Goal: Information Seeking & Learning: Learn about a topic

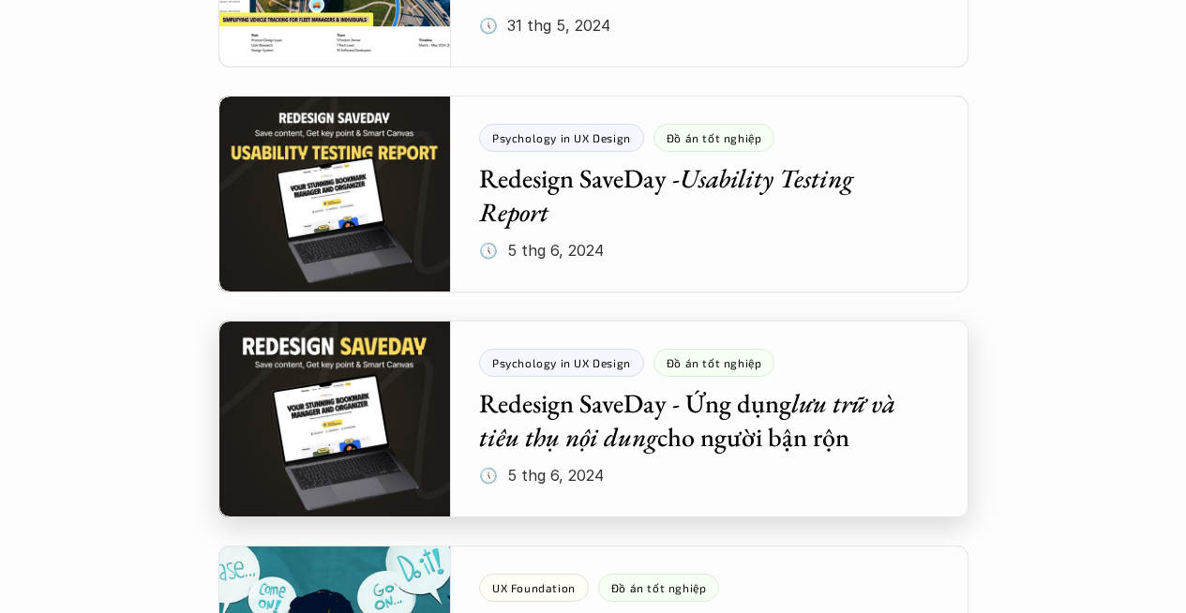
scroll to position [1921, 0]
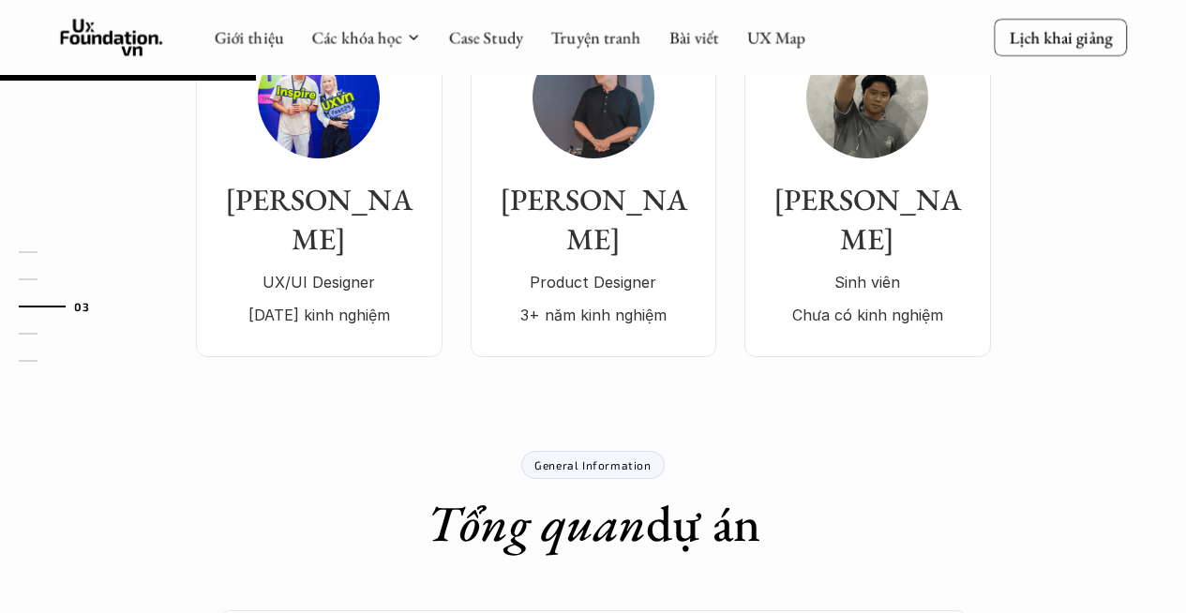
scroll to position [93, 0]
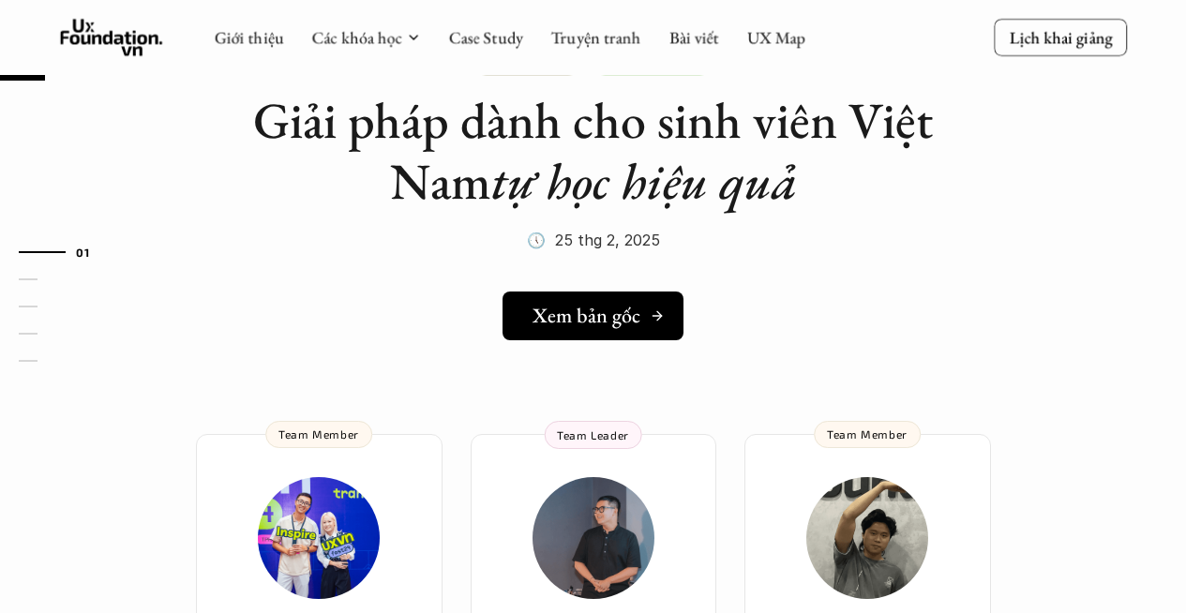
click at [644, 320] on div "Xem bản gốc" at bounding box center [599, 316] width 132 height 24
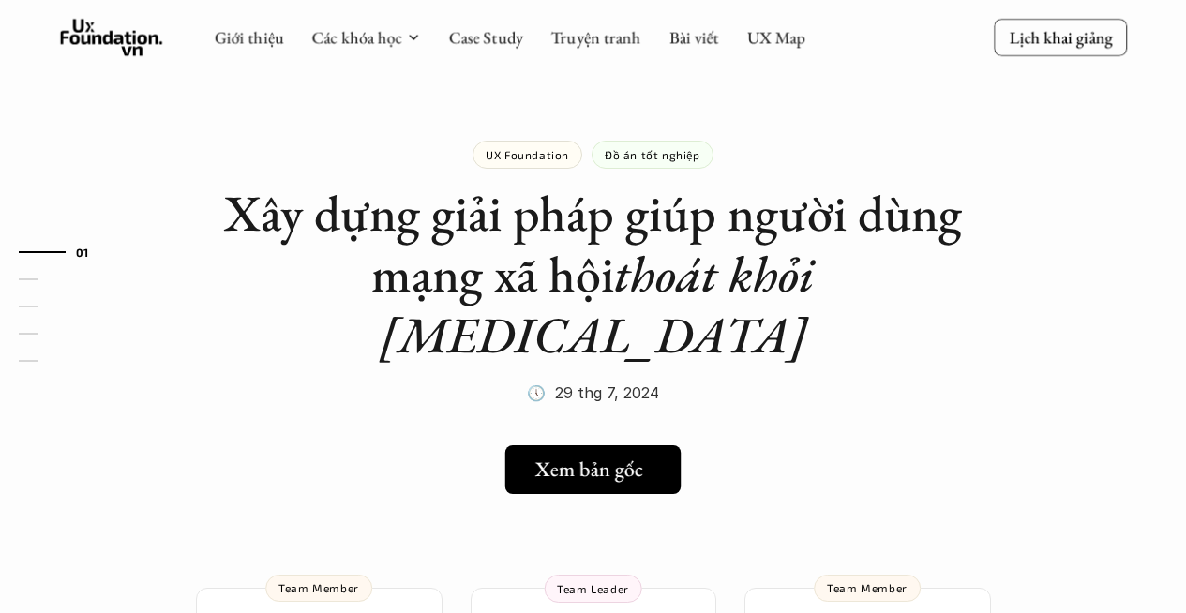
click at [649, 462] on icon at bounding box center [654, 469] width 15 height 15
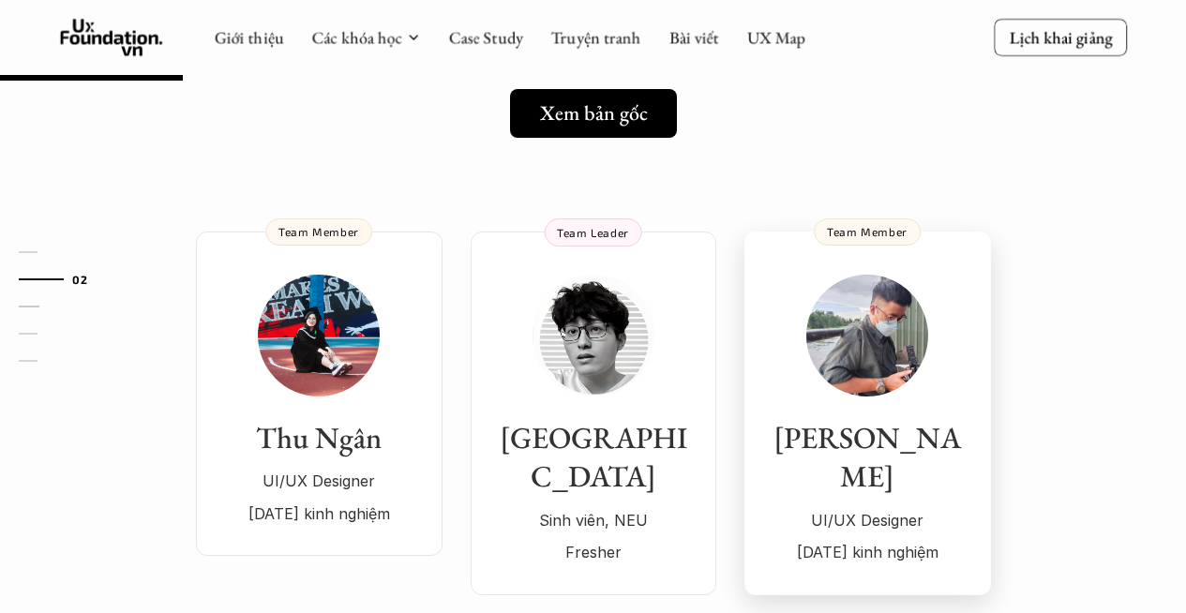
scroll to position [118, 0]
